Goal: Task Accomplishment & Management: Use online tool/utility

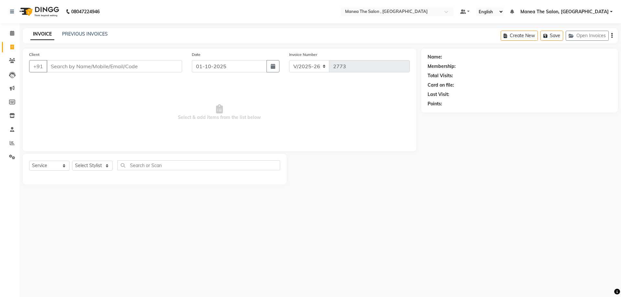
select select "7201"
select select "service"
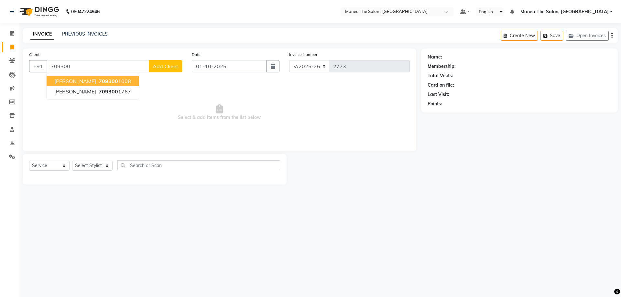
click at [97, 81] on ngb-highlight "709300 1008" at bounding box center [114, 81] width 34 height 6
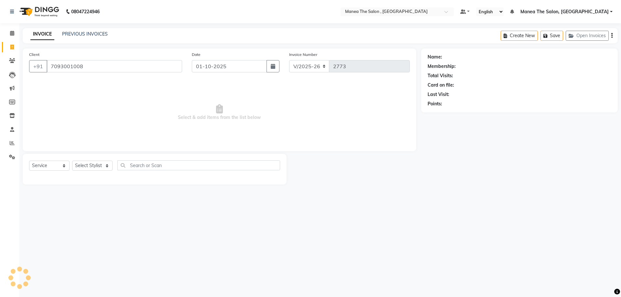
type input "7093001008"
select select "1: Object"
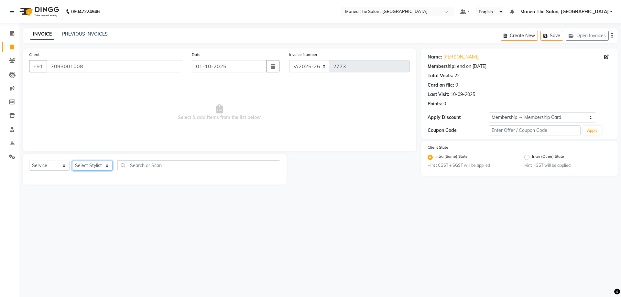
click at [103, 165] on select "Select Stylist [PERSON_NAME] Manager NAVEEN [PERSON_NAME] [PERSON_NAME] [PERSON…" at bounding box center [92, 166] width 40 height 10
select select "78150"
click at [72, 161] on select "Select Stylist [PERSON_NAME] Manager NAVEEN [PERSON_NAME] [PERSON_NAME] [PERSON…" at bounding box center [92, 166] width 40 height 10
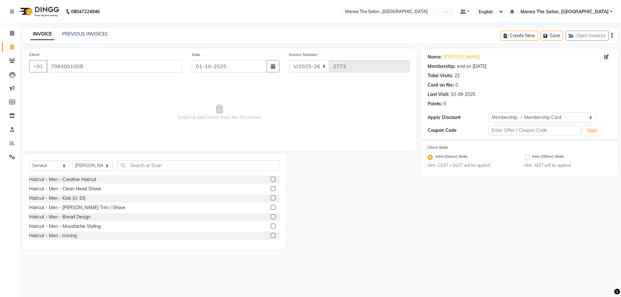
click at [271, 179] on label at bounding box center [273, 179] width 5 height 5
click at [271, 179] on input "checkbox" at bounding box center [273, 180] width 4 height 4
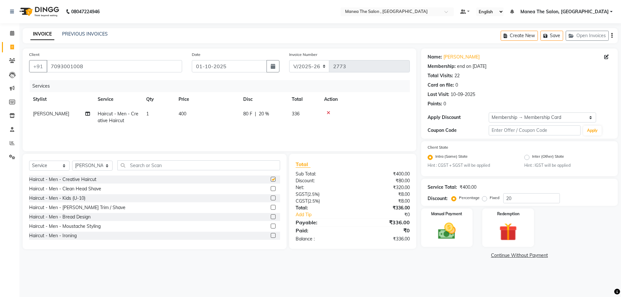
checkbox input "false"
click at [271, 208] on label at bounding box center [273, 207] width 5 height 5
click at [271, 208] on input "checkbox" at bounding box center [273, 208] width 4 height 4
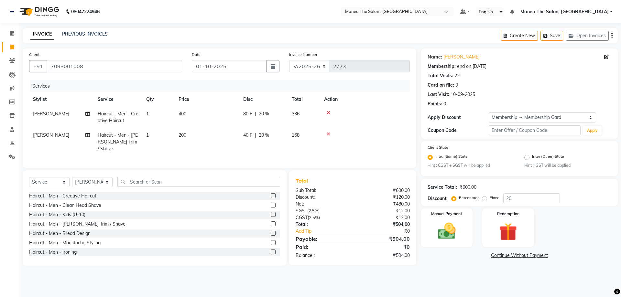
click at [271, 223] on label at bounding box center [273, 224] width 5 height 5
click at [271, 223] on input "checkbox" at bounding box center [273, 224] width 4 height 4
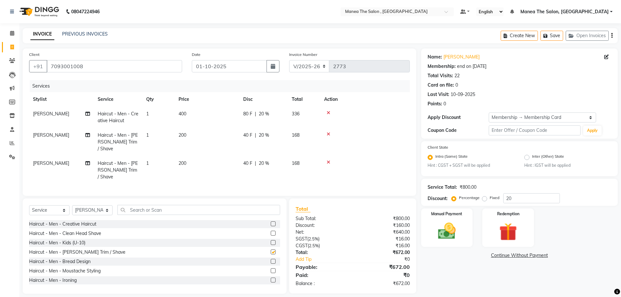
checkbox input "false"
click at [449, 231] on img at bounding box center [447, 231] width 30 height 21
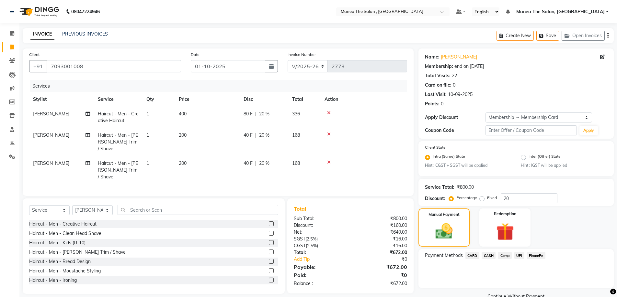
click at [518, 255] on span "UPI" at bounding box center [519, 255] width 10 height 7
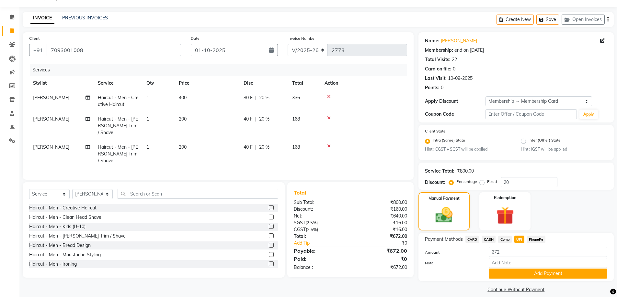
scroll to position [23, 0]
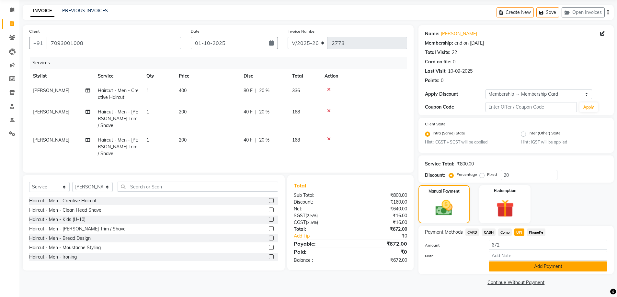
click at [521, 266] on button "Add Payment" at bounding box center [547, 267] width 118 height 10
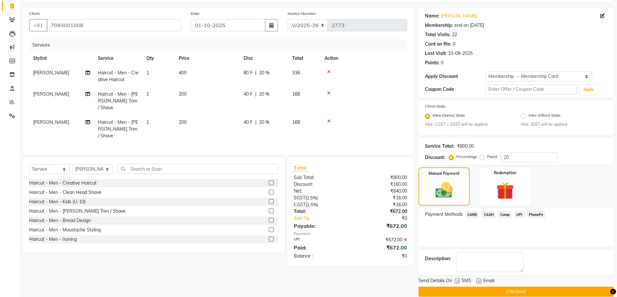
scroll to position [50, 0]
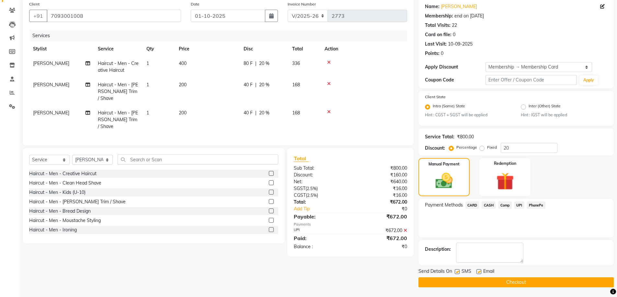
click at [520, 282] on button "Checkout" at bounding box center [515, 283] width 195 height 10
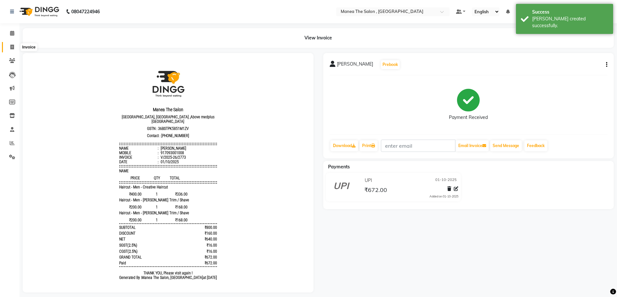
click at [14, 46] on span at bounding box center [11, 47] width 11 height 7
select select "service"
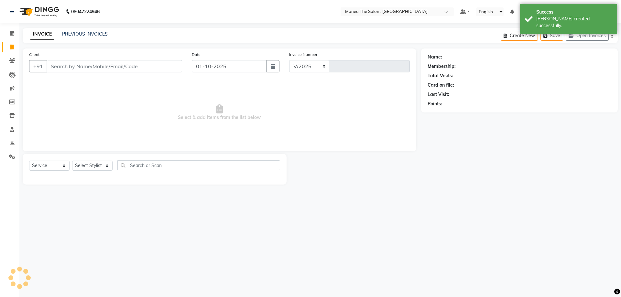
select select "7201"
type input "2774"
